Goal: Find specific page/section

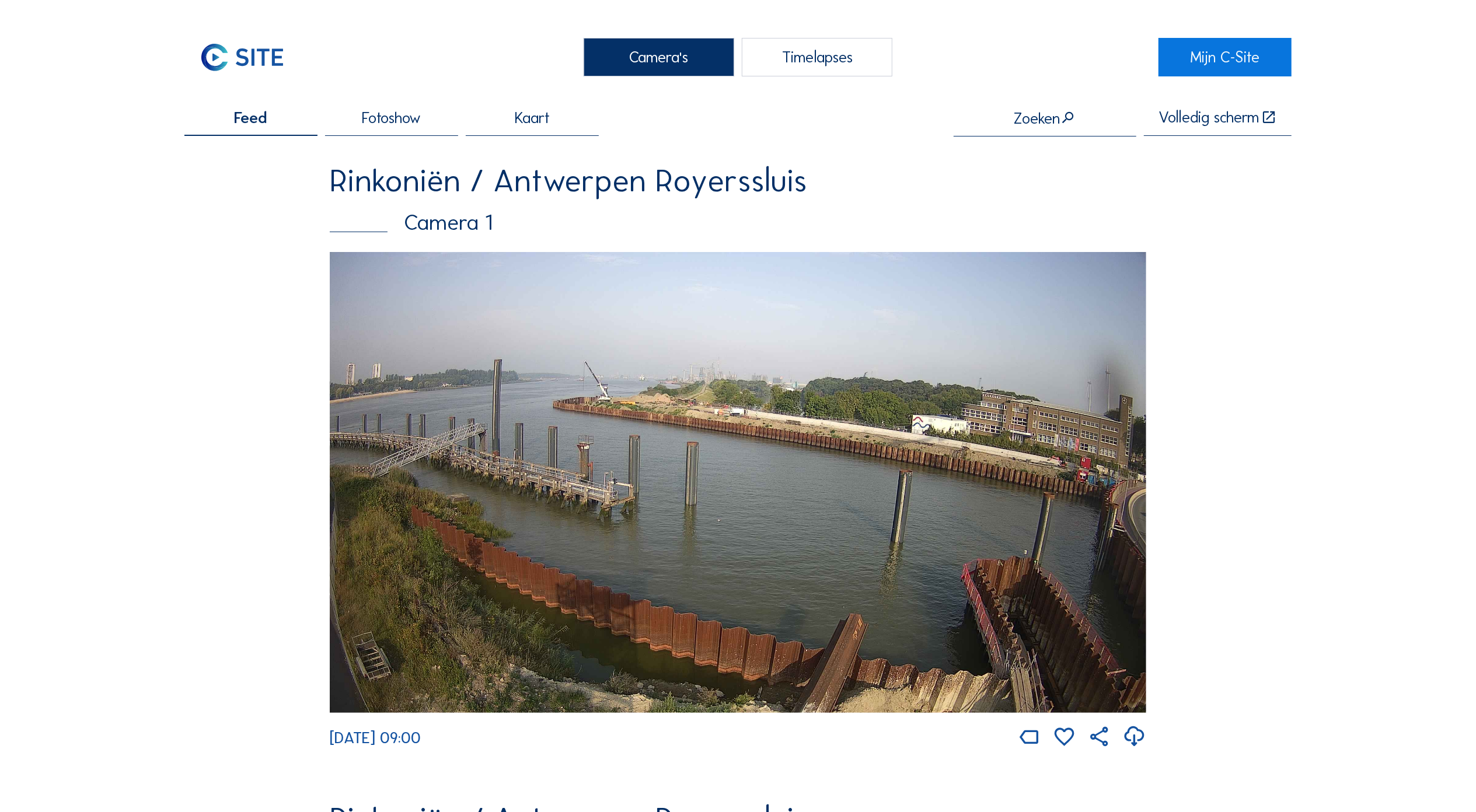
click at [759, 416] on img at bounding box center [738, 482] width 817 height 462
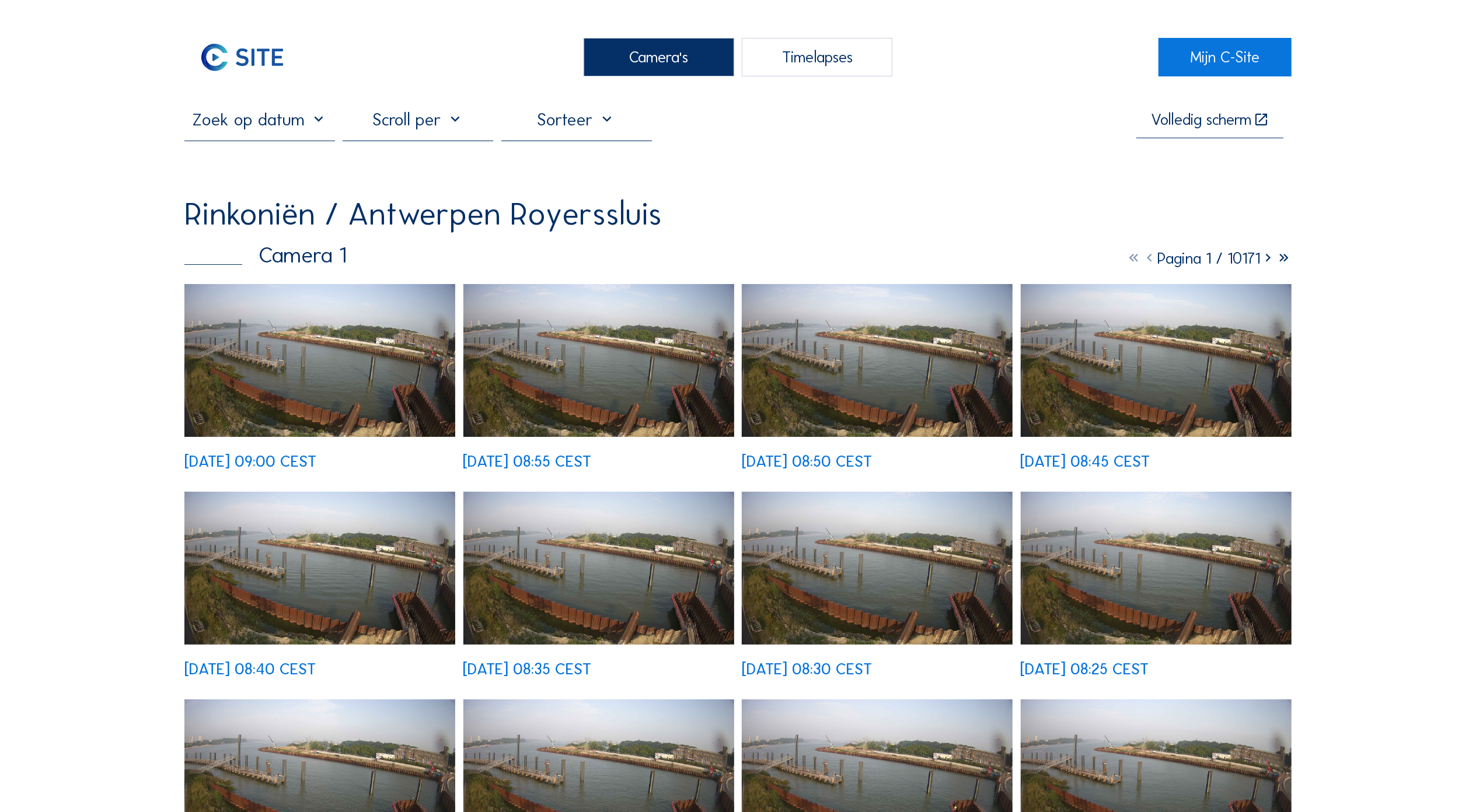
click at [344, 359] on img at bounding box center [320, 361] width 271 height 154
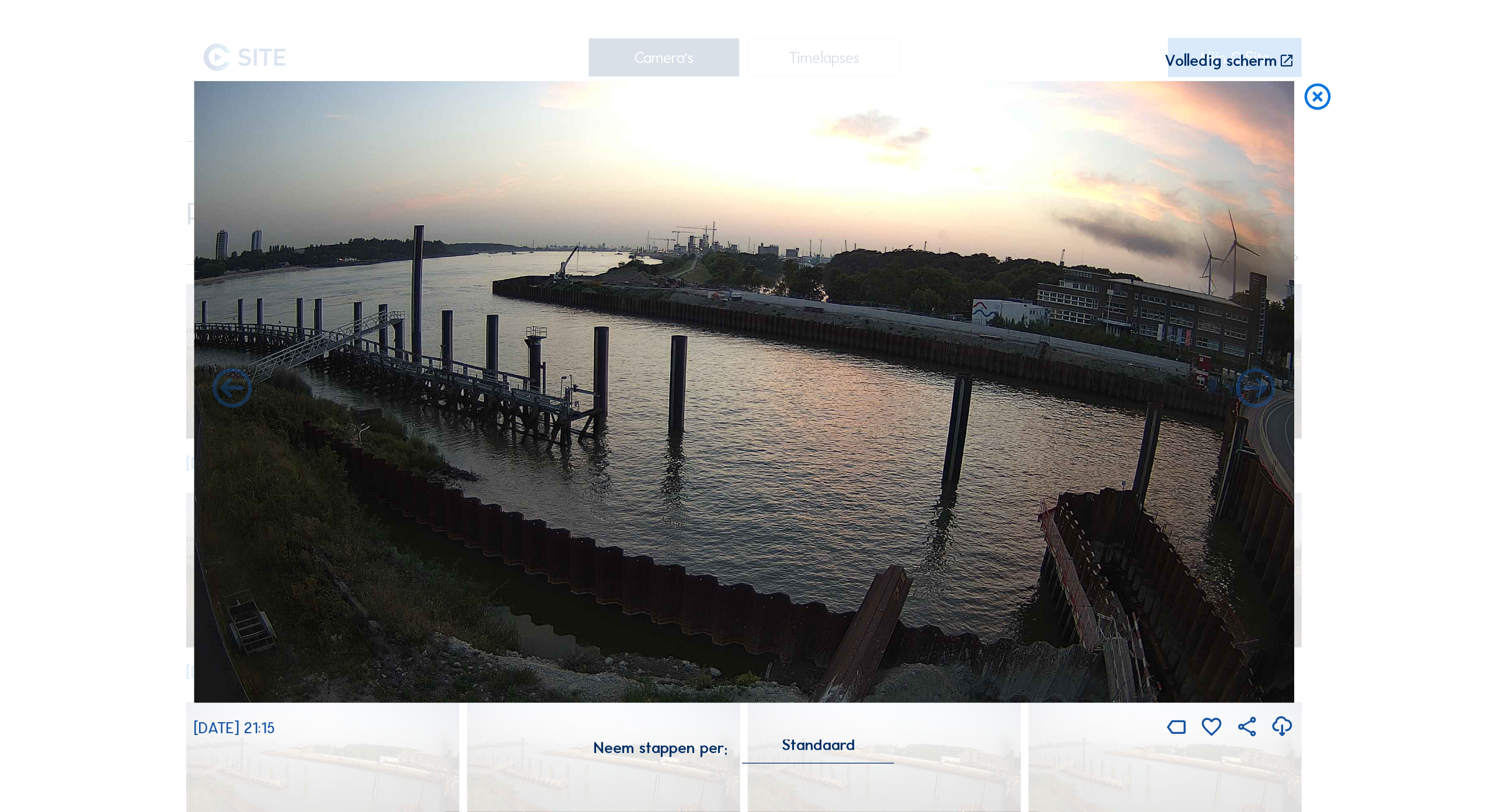
click at [1323, 98] on icon at bounding box center [1317, 97] width 31 height 32
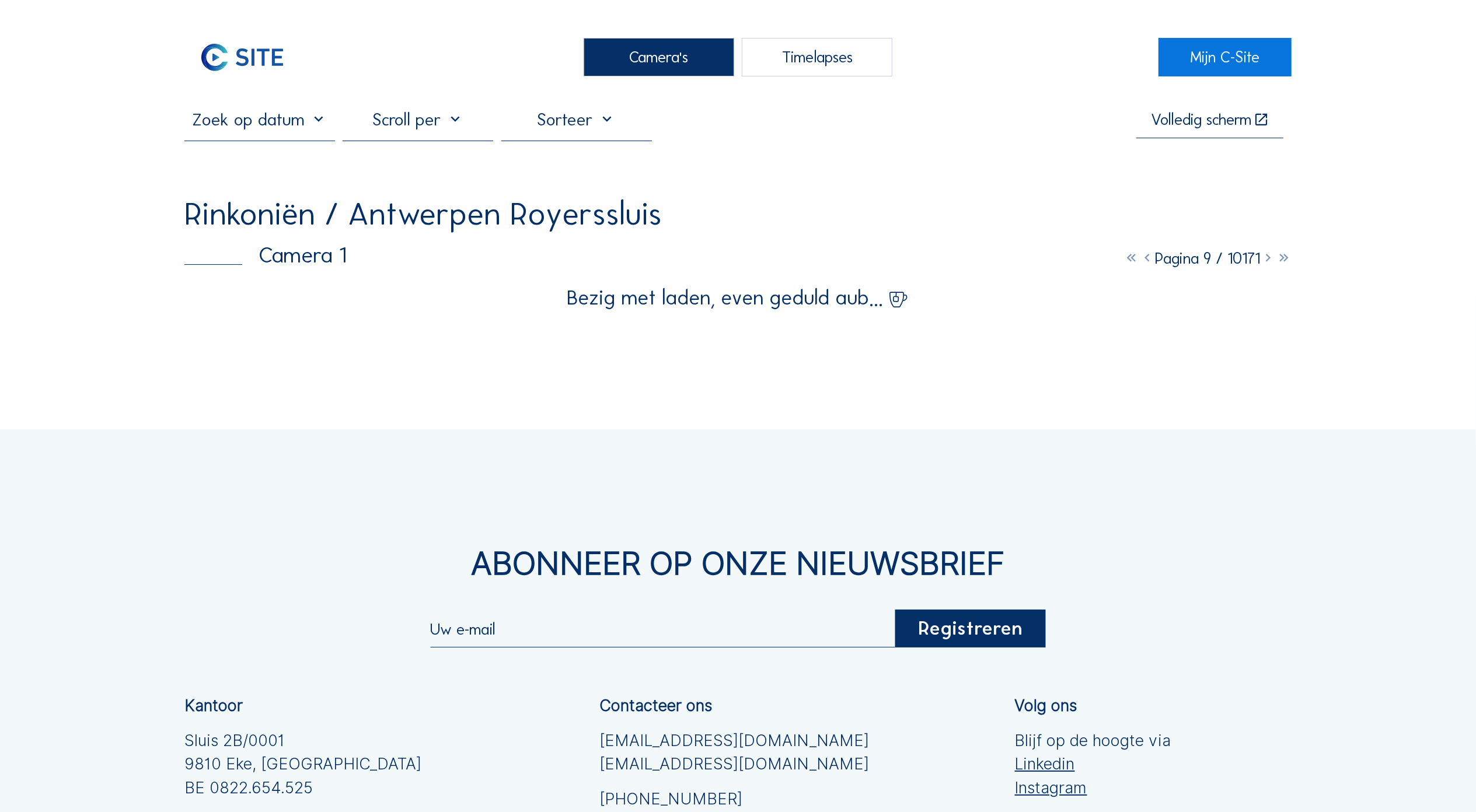
click at [655, 54] on div "Camera's" at bounding box center [659, 57] width 150 height 39
